Goal: Communication & Community: Answer question/provide support

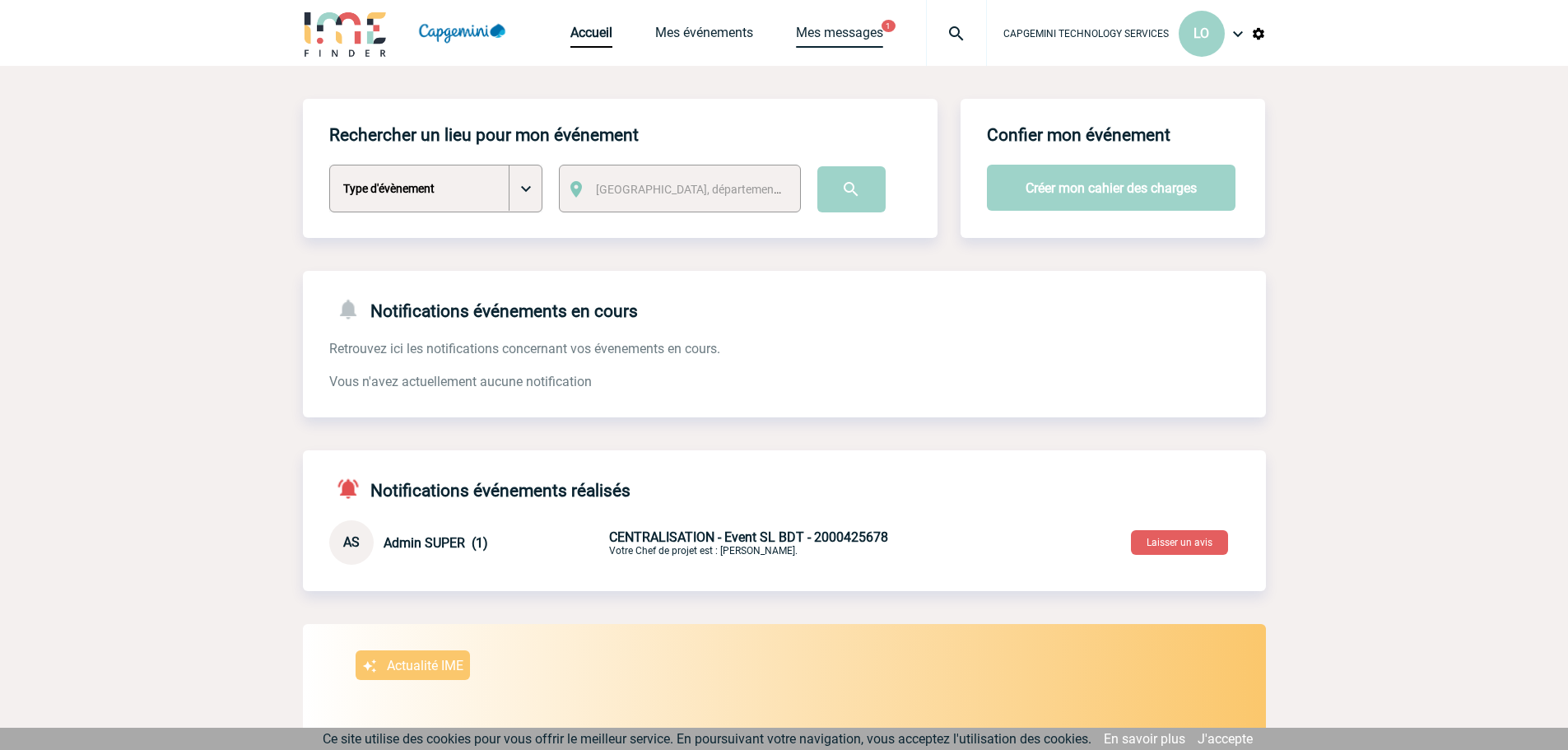
drag, startPoint x: 847, startPoint y: 32, endPoint x: 801, endPoint y: 56, distance: 51.9
click at [847, 30] on link "Mes messages" at bounding box center [839, 35] width 87 height 23
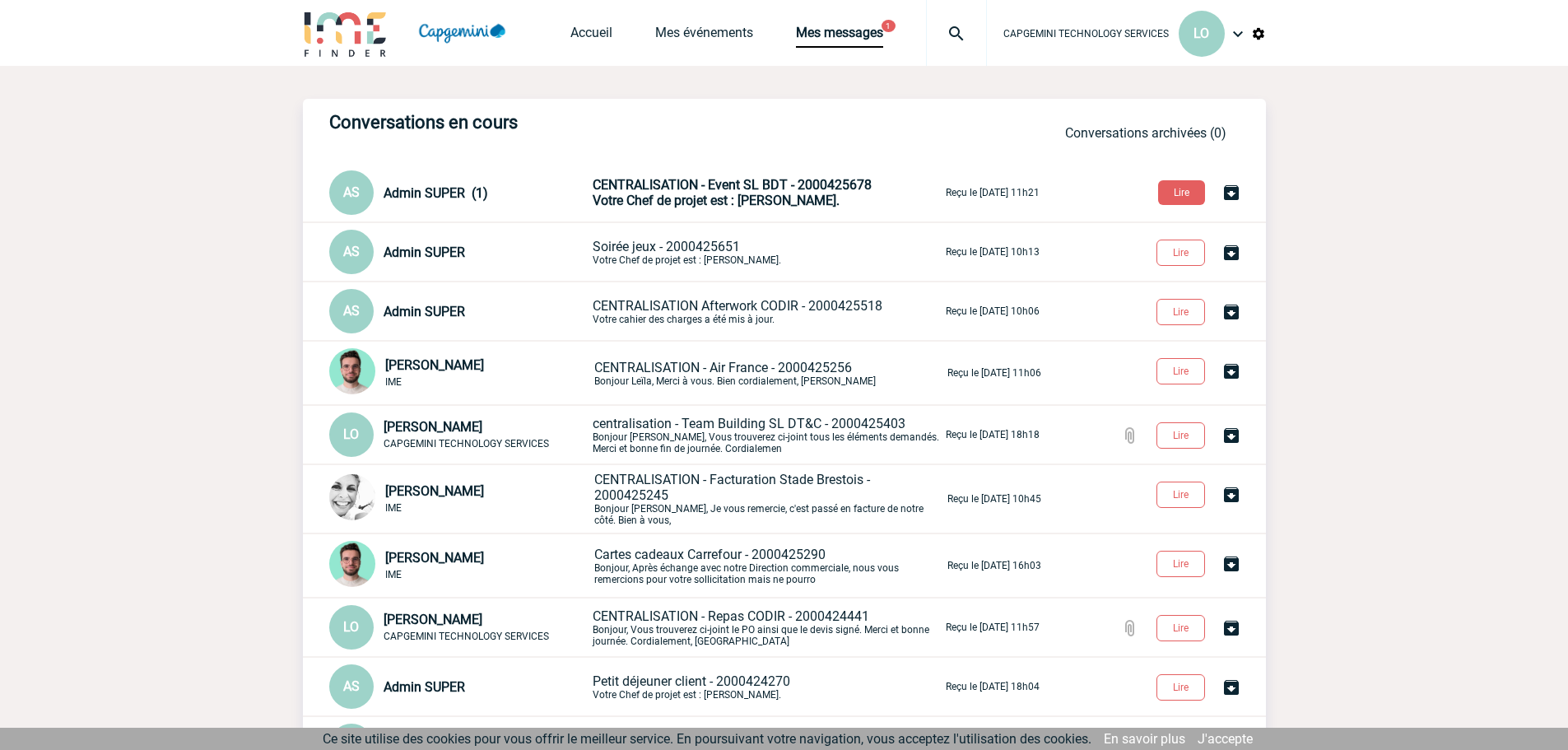
click at [690, 206] on span "Votre Chef de projet est : LEMONNIER Bérengère." at bounding box center [716, 200] width 247 height 15
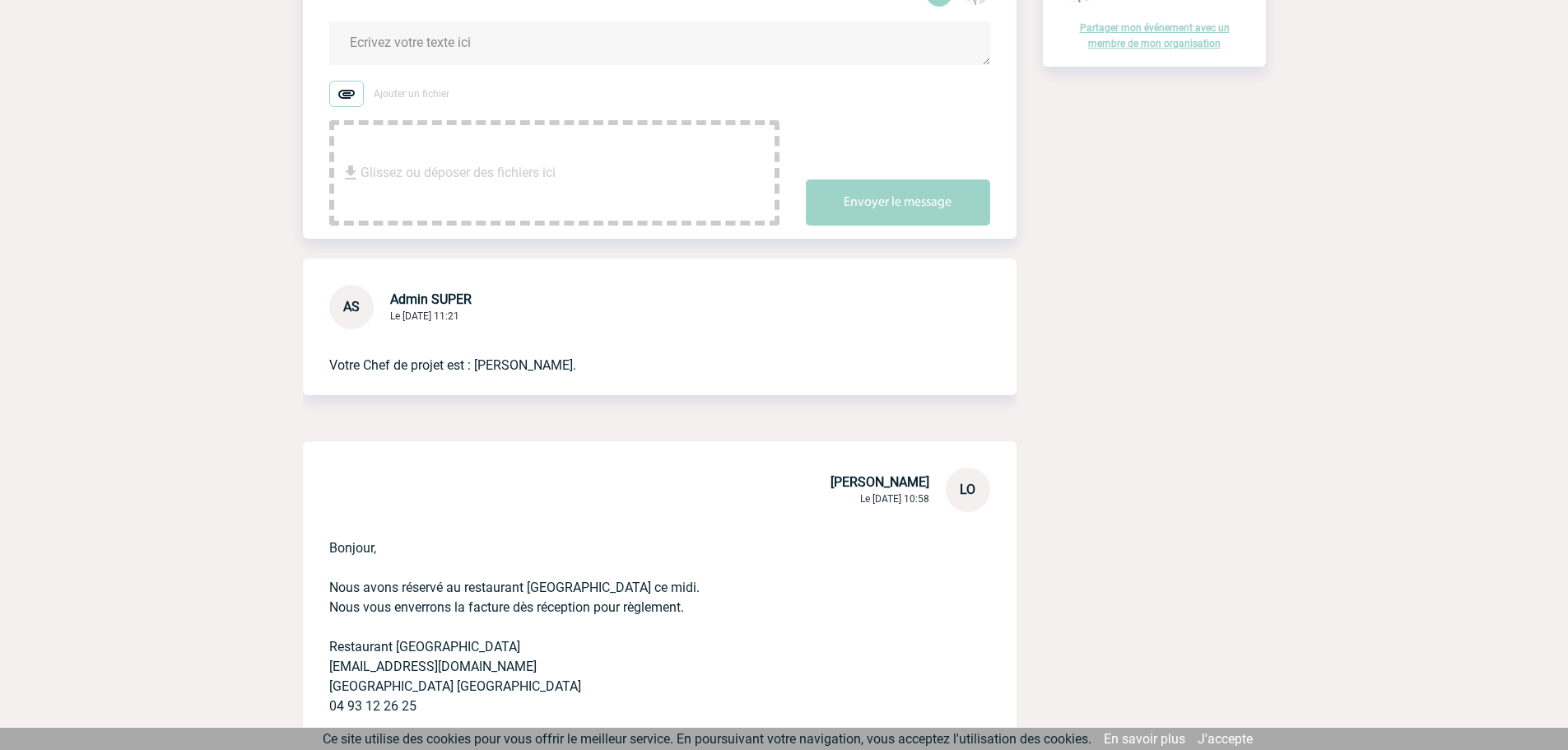
scroll to position [247, 0]
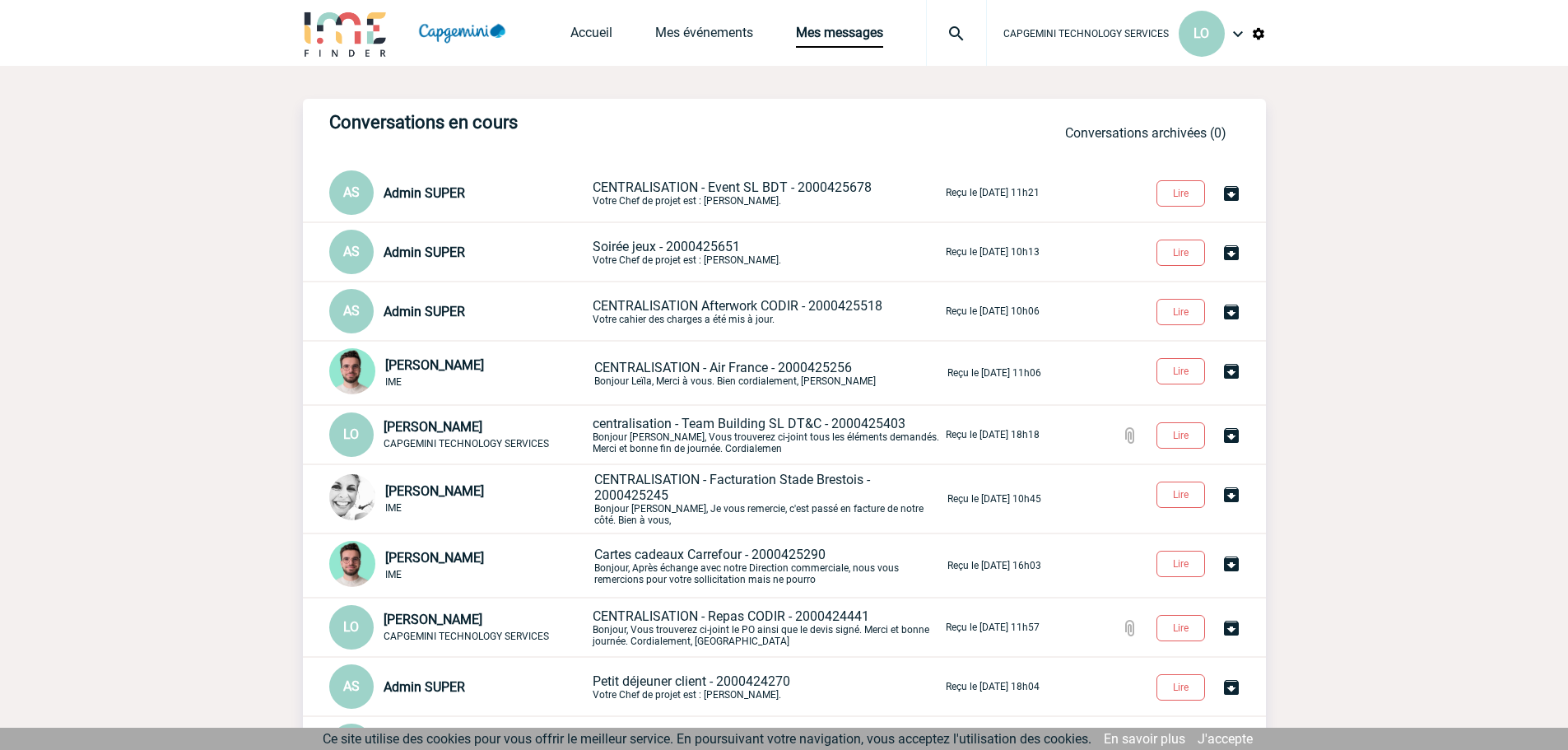
click at [642, 246] on span "Soirée jeux - 2000425651" at bounding box center [666, 246] width 147 height 15
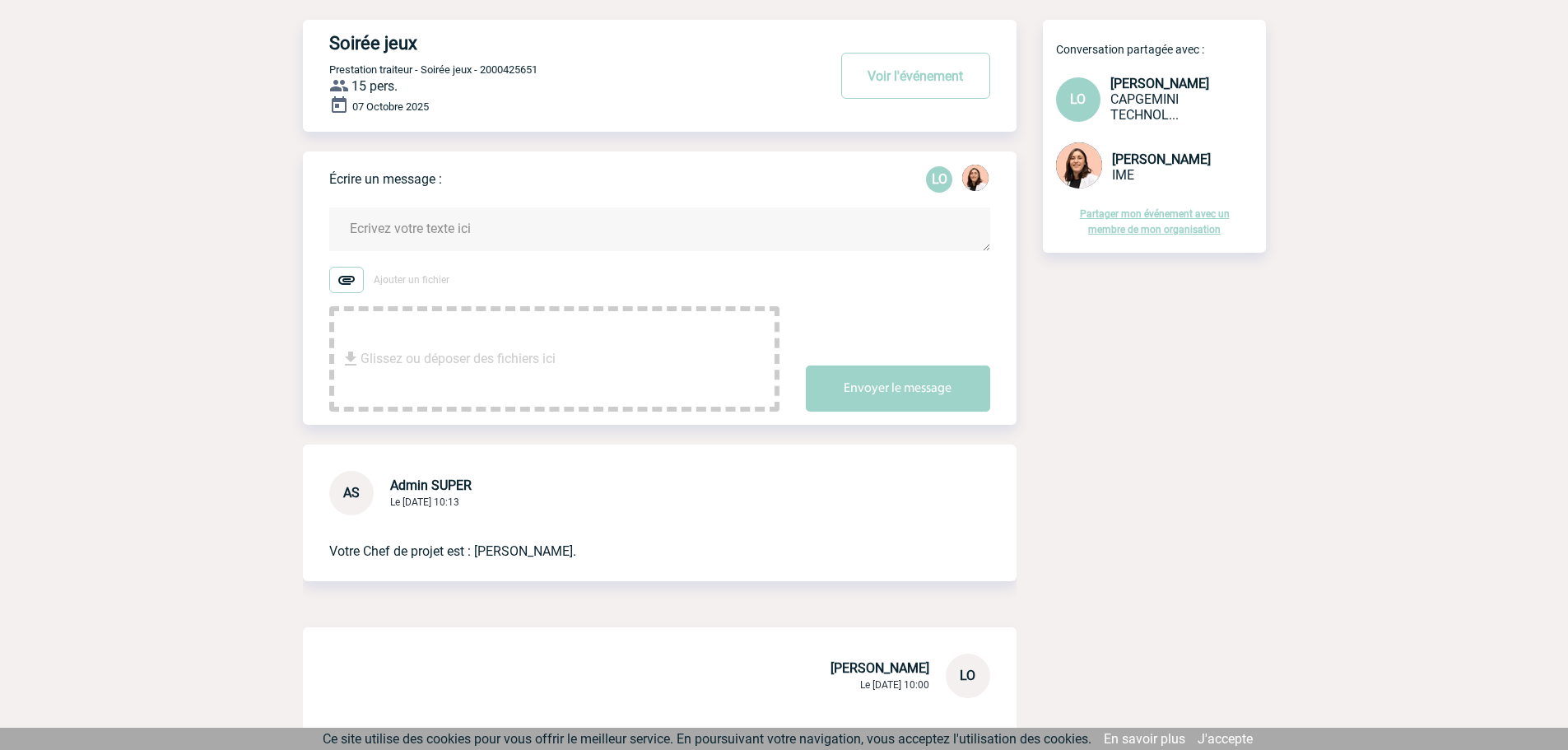
scroll to position [83, 0]
click at [467, 227] on textarea at bounding box center [660, 231] width 661 height 44
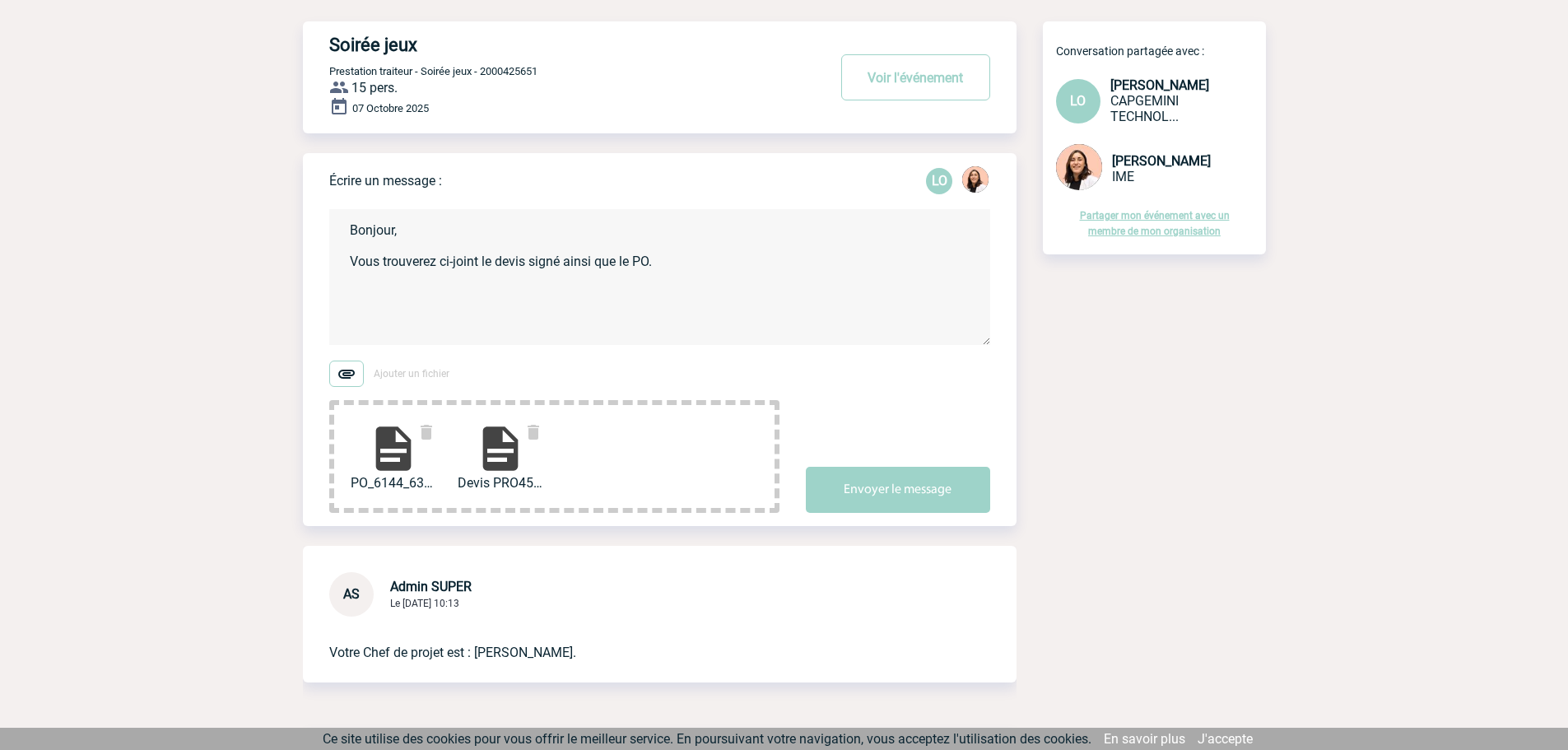
click at [440, 300] on textarea "Bonjour, Vous trouverez ci-joint le devis signé ainsi que le PO." at bounding box center [660, 277] width 661 height 136
type textarea "Bonjour, Vous trouverez ci-joint le devis signé ainsi que le PO. [GEOGRAPHIC_DA…"
click at [873, 492] on button "Envoyer le message" at bounding box center [897, 489] width 184 height 46
